Goal: Task Accomplishment & Management: Use online tool/utility

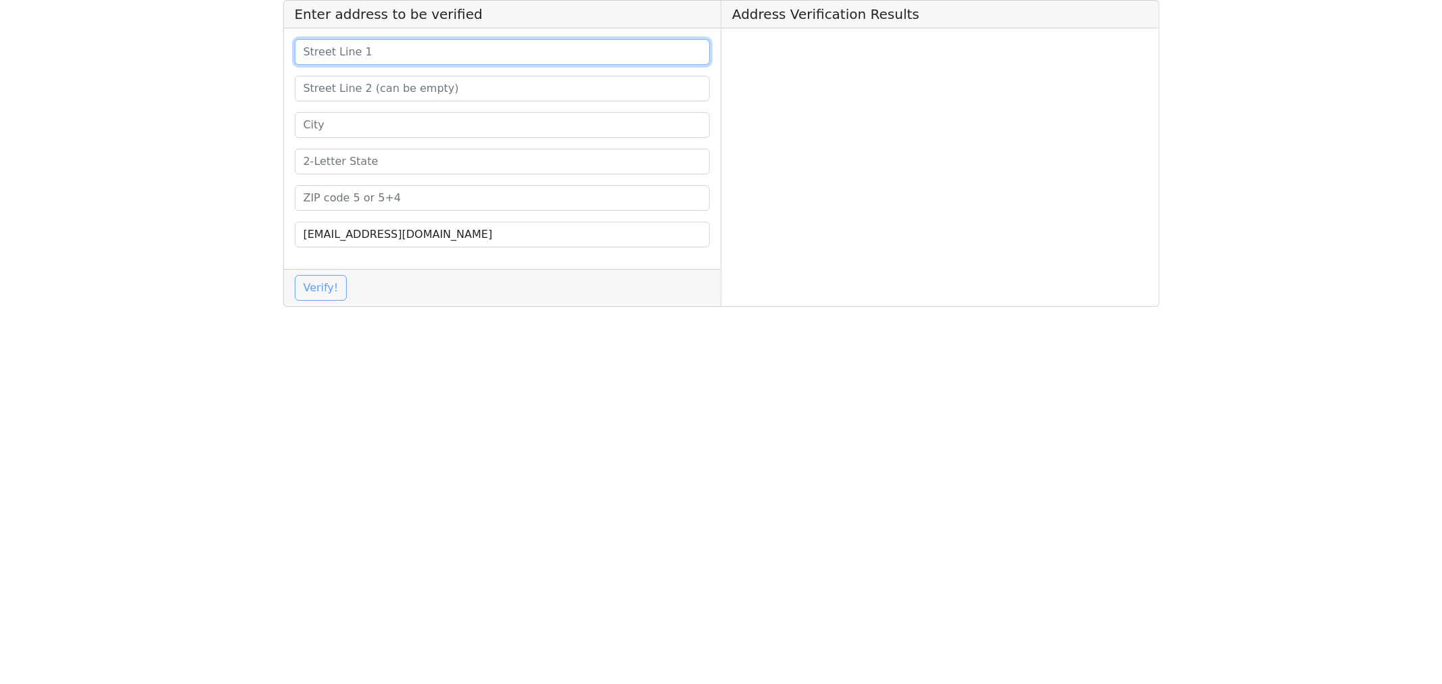
click at [354, 53] on input at bounding box center [503, 52] width 416 height 26
paste input "[STREET_ADDRESS]"
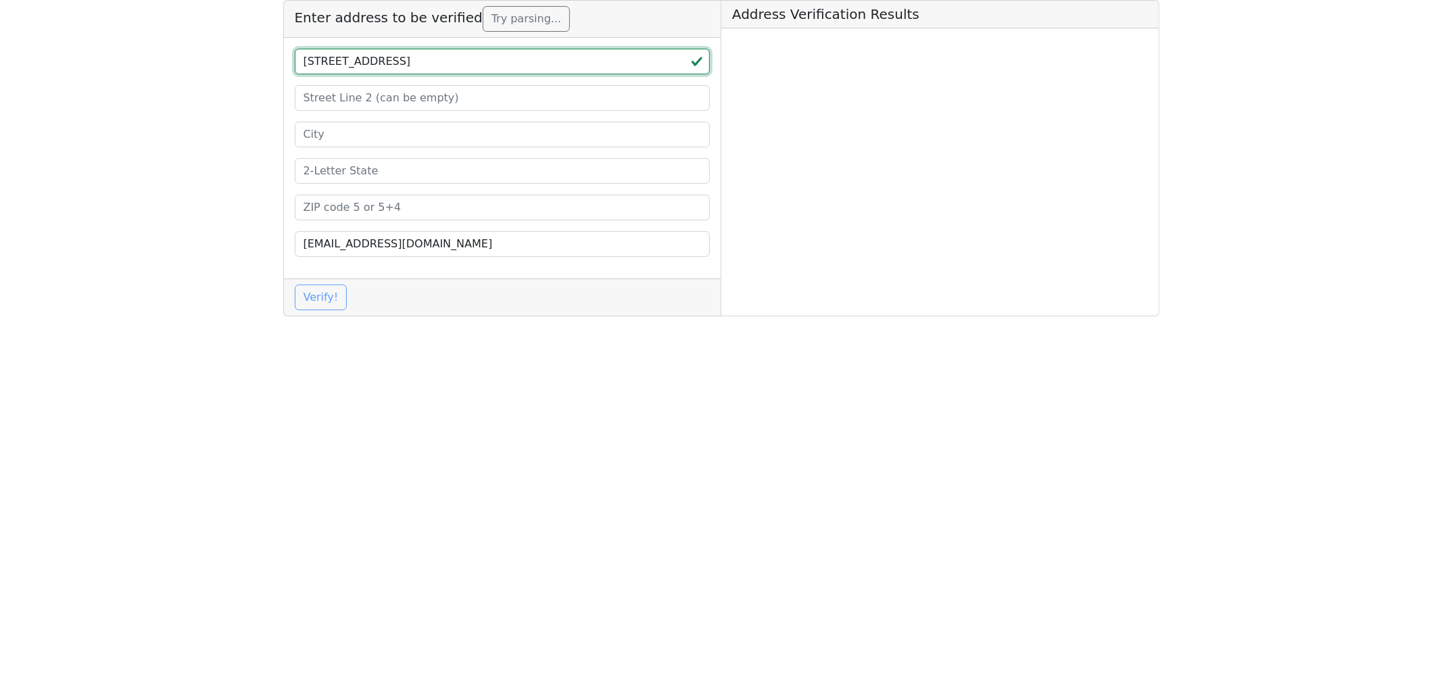
type input "[STREET_ADDRESS]"
click at [324, 141] on input at bounding box center [503, 135] width 416 height 26
paste input "[GEOGRAPHIC_DATA]"
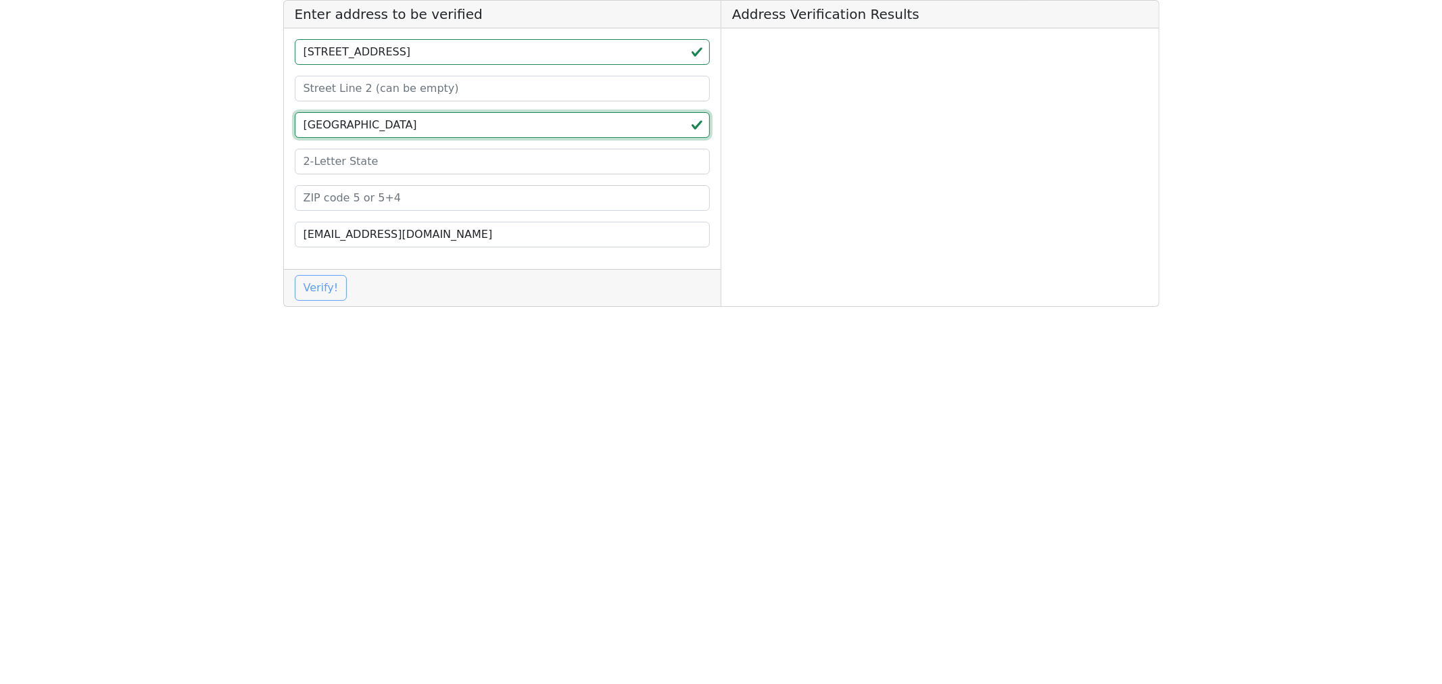
type input "[GEOGRAPHIC_DATA]"
click at [318, 162] on input at bounding box center [503, 162] width 416 height 26
click at [320, 165] on input "RX" at bounding box center [503, 162] width 416 height 26
paste input "T"
drag, startPoint x: 233, startPoint y: 154, endPoint x: 129, endPoint y: 149, distance: 104.2
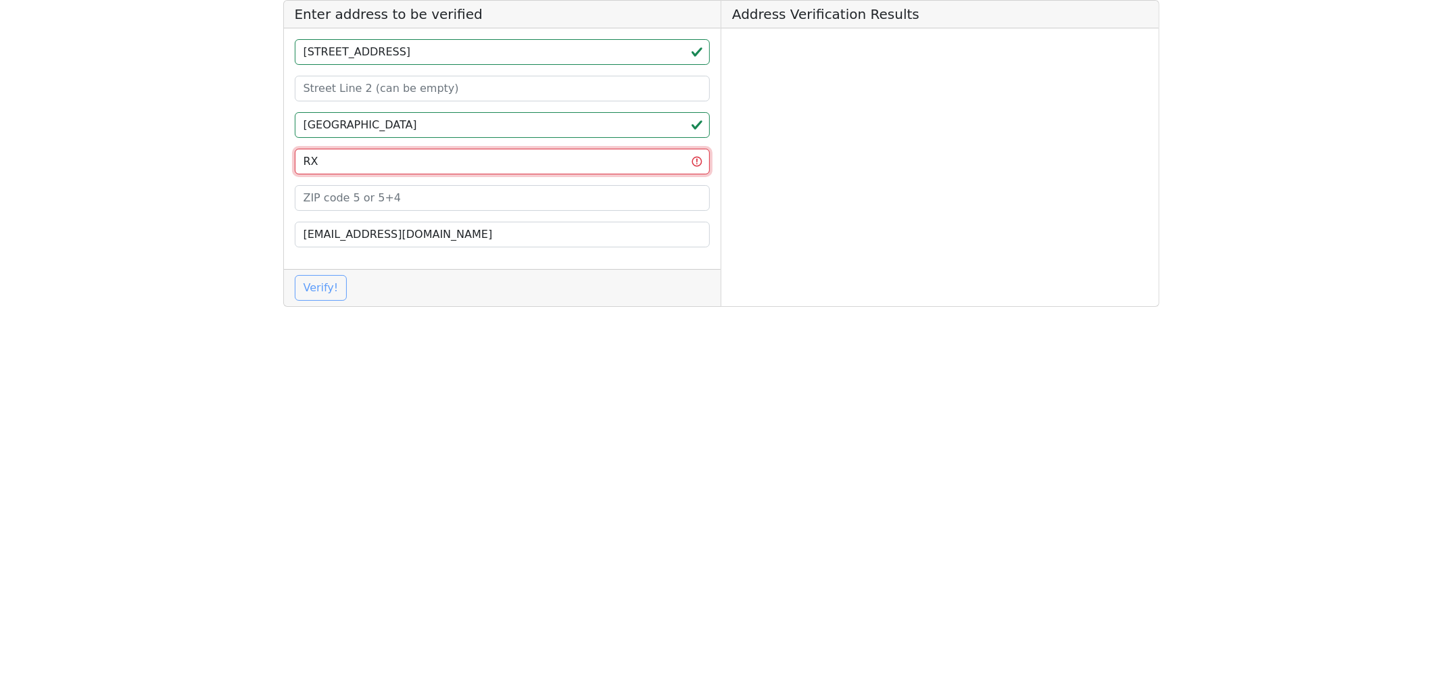
click at [129, 149] on app-root "Enter address to be verified [STREET_ADDRESS] RX [EMAIL_ADDRESS][DOMAIN_NAME] V…" at bounding box center [721, 159] width 1442 height 318
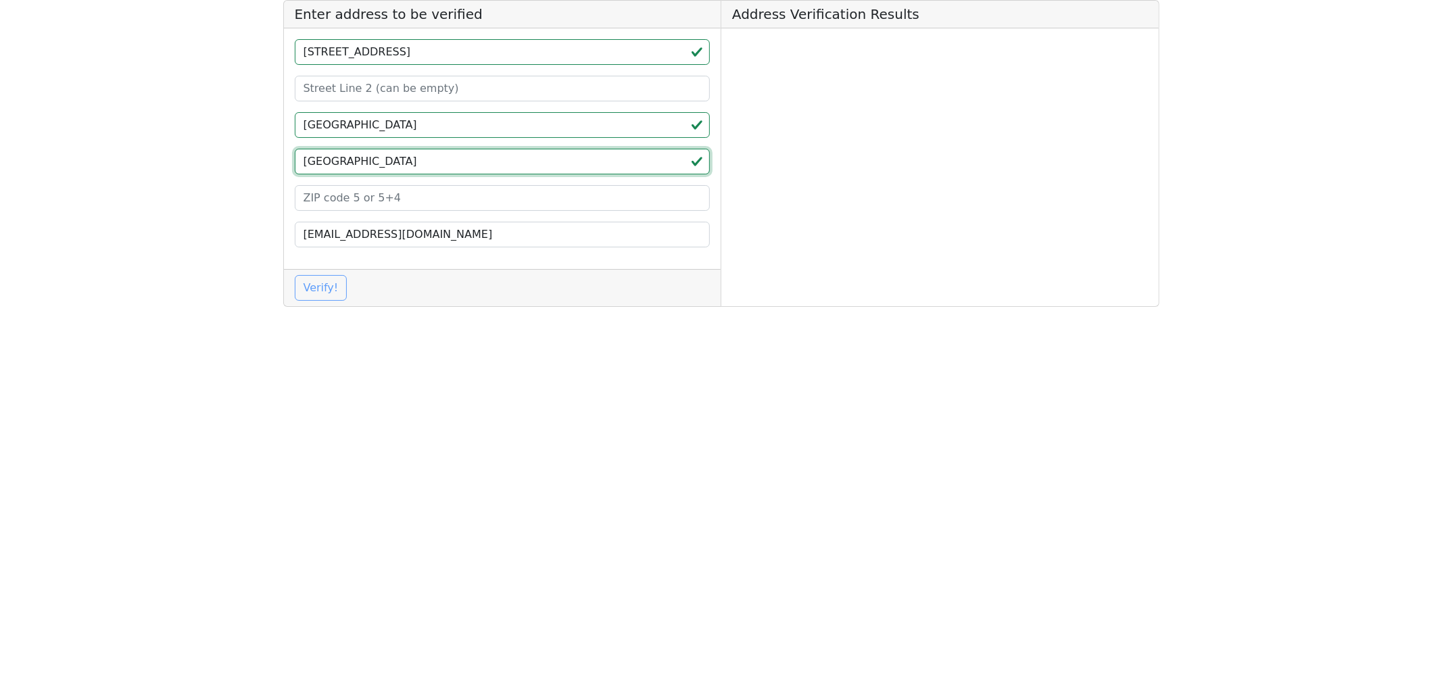
type input "[GEOGRAPHIC_DATA]"
click at [322, 200] on input at bounding box center [503, 198] width 416 height 26
paste input "77488"
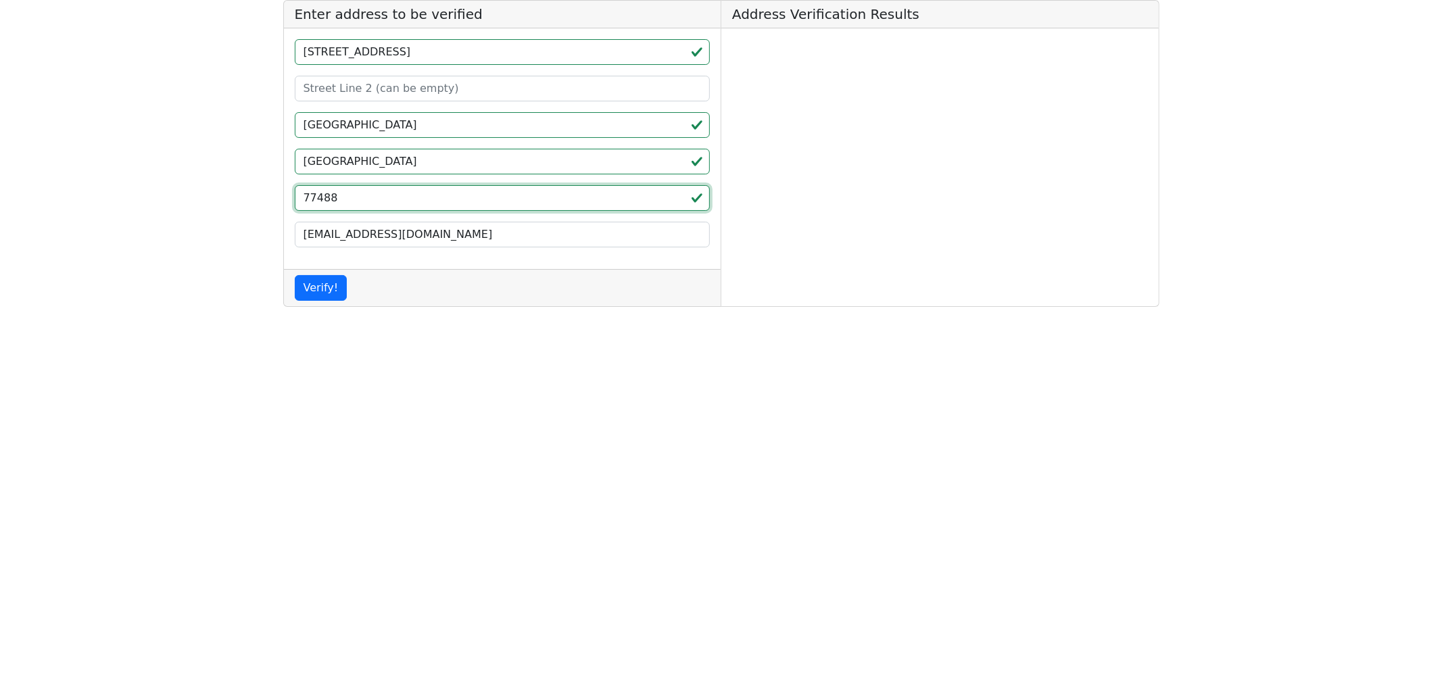
type input "77488"
click at [314, 295] on button "Verify!" at bounding box center [321, 288] width 53 height 26
